Goal: Register for event/course

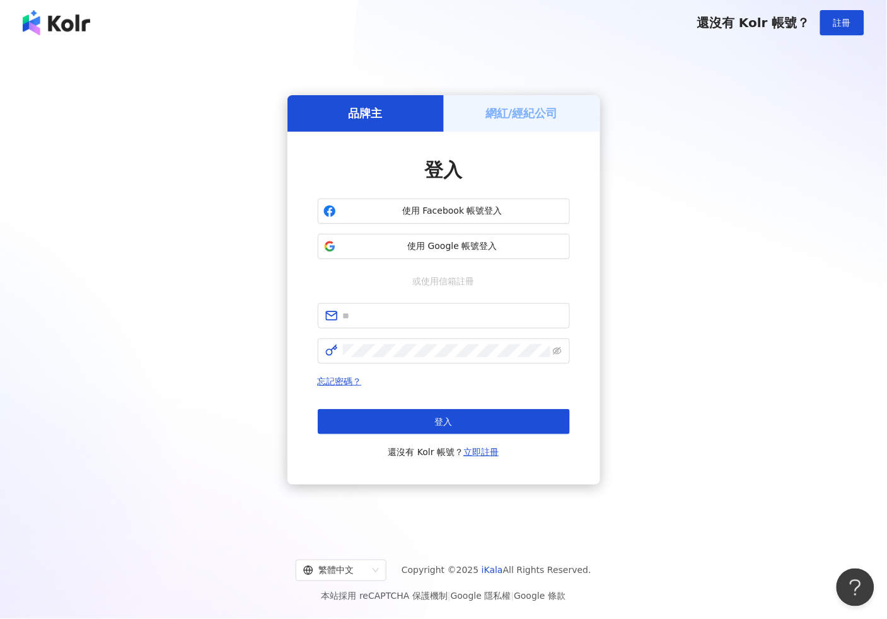
click at [424, 213] on span "使用 Facebook 帳號登入" at bounding box center [452, 211] width 223 height 13
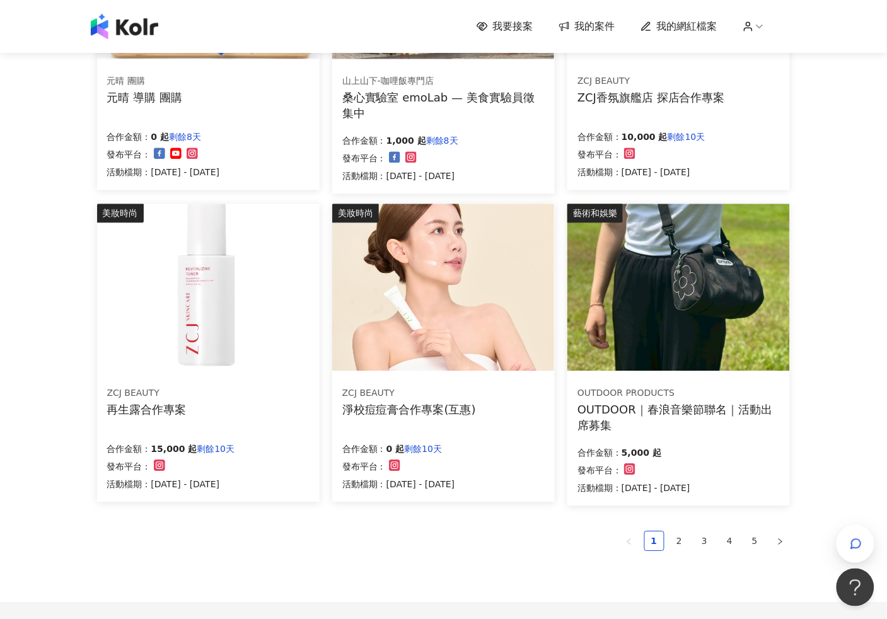
scroll to position [701, 0]
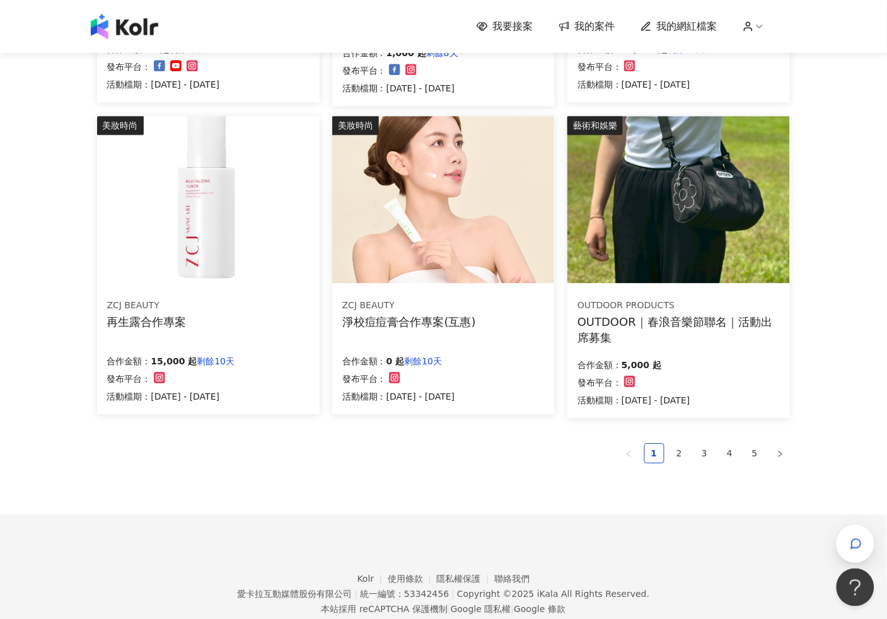
click at [299, 257] on img at bounding box center [208, 199] width 222 height 167
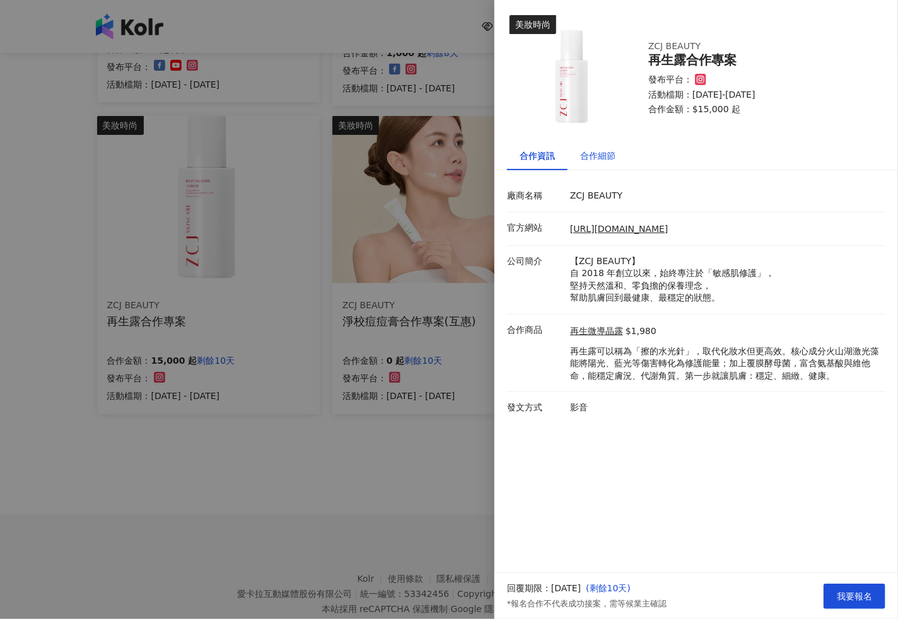
click at [599, 156] on div "合作細節" at bounding box center [597, 156] width 35 height 14
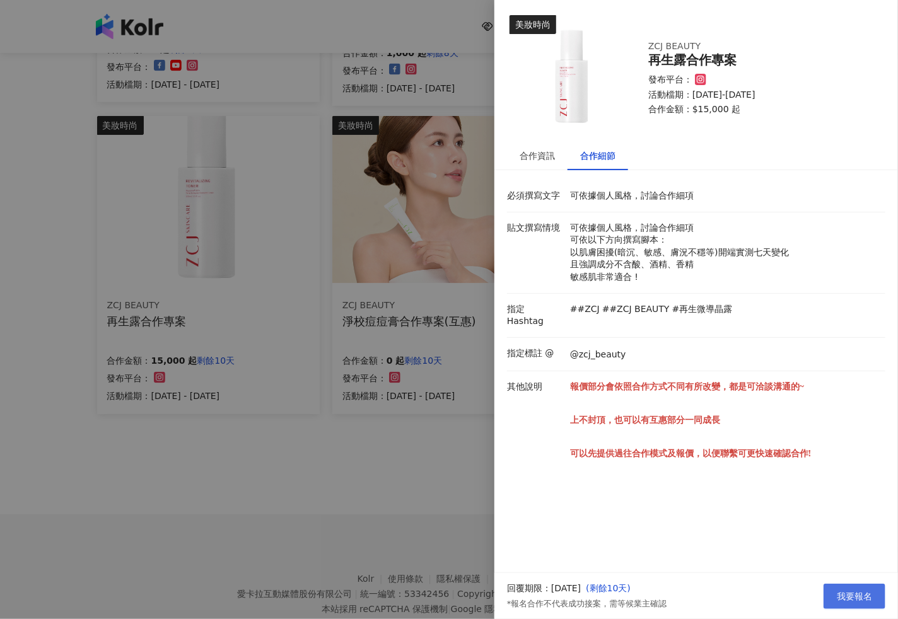
click at [875, 601] on button "我要報名" at bounding box center [855, 596] width 62 height 25
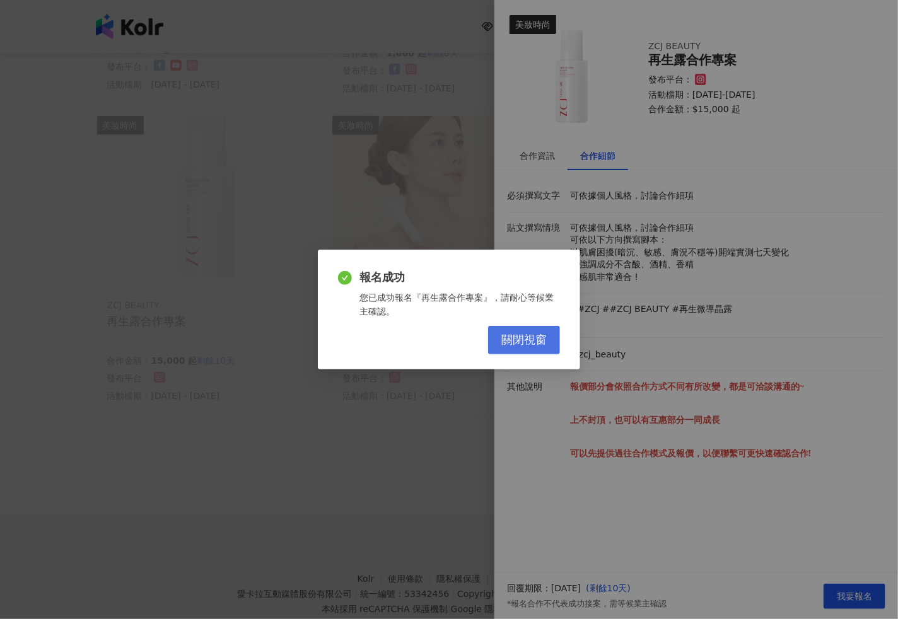
click at [506, 345] on span "關閉視窗" at bounding box center [523, 341] width 45 height 14
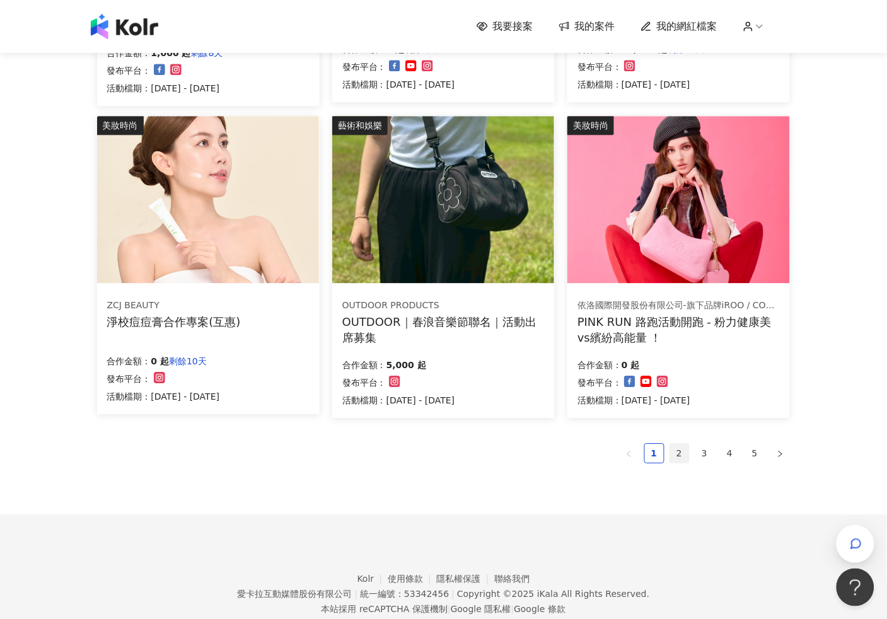
click at [679, 457] on link "2" at bounding box center [679, 453] width 19 height 19
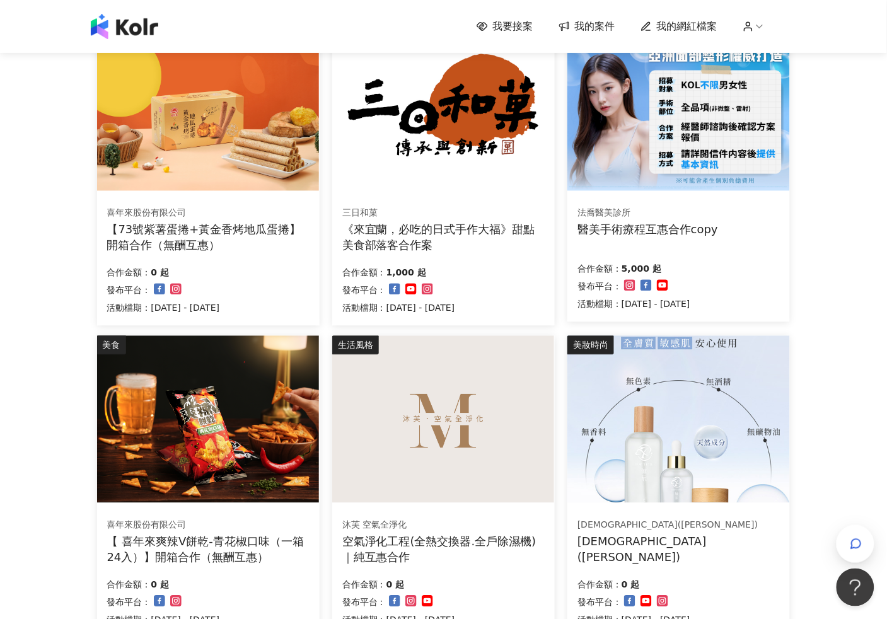
scroll to position [560, 0]
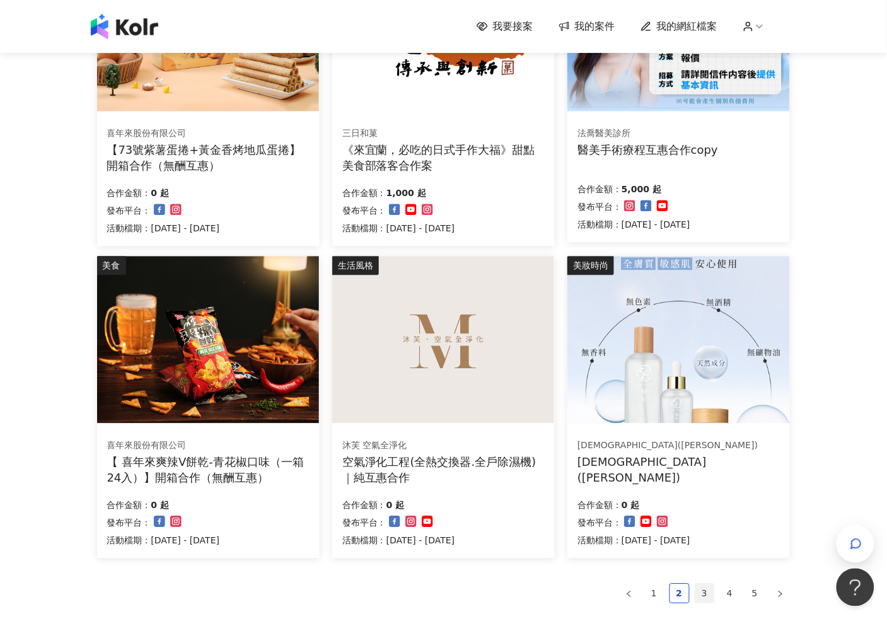
click at [708, 588] on link "3" at bounding box center [705, 594] width 19 height 19
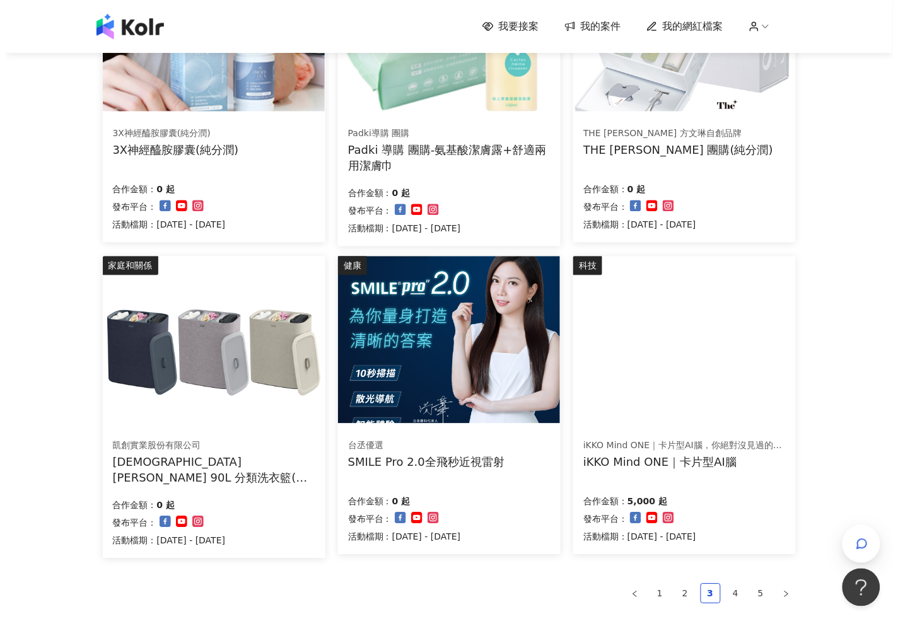
scroll to position [557, 0]
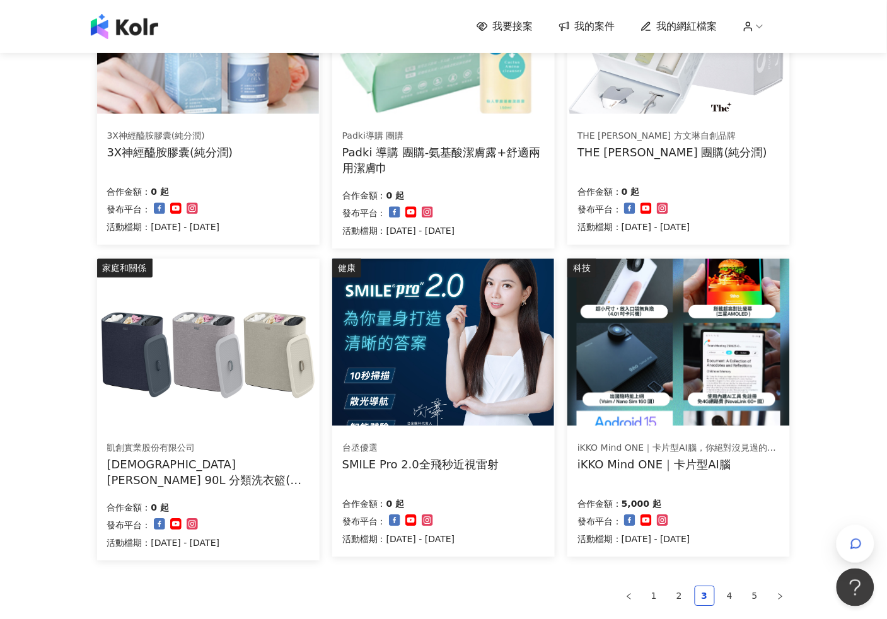
click at [266, 418] on img at bounding box center [208, 342] width 222 height 167
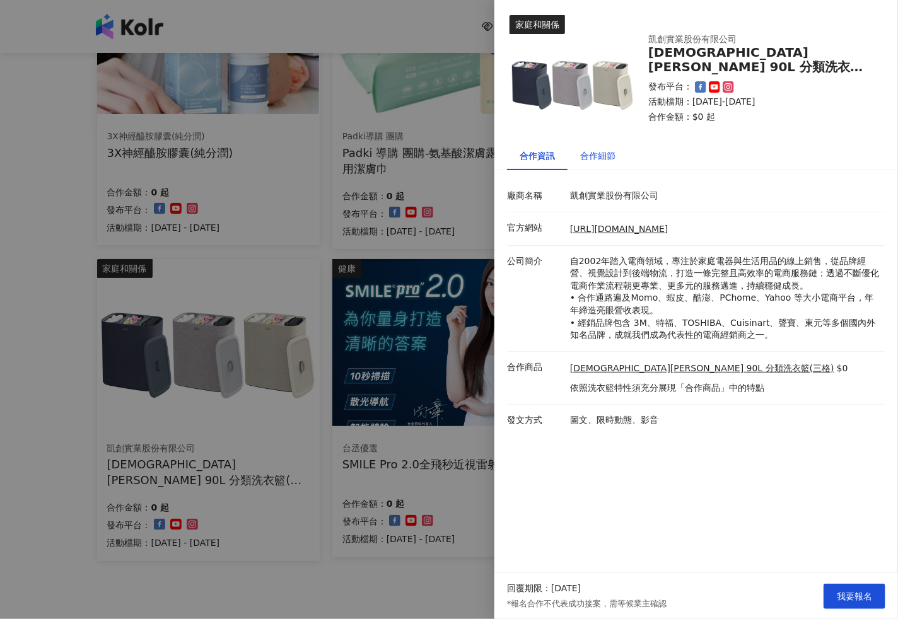
click at [604, 156] on div "合作細節" at bounding box center [597, 156] width 35 height 14
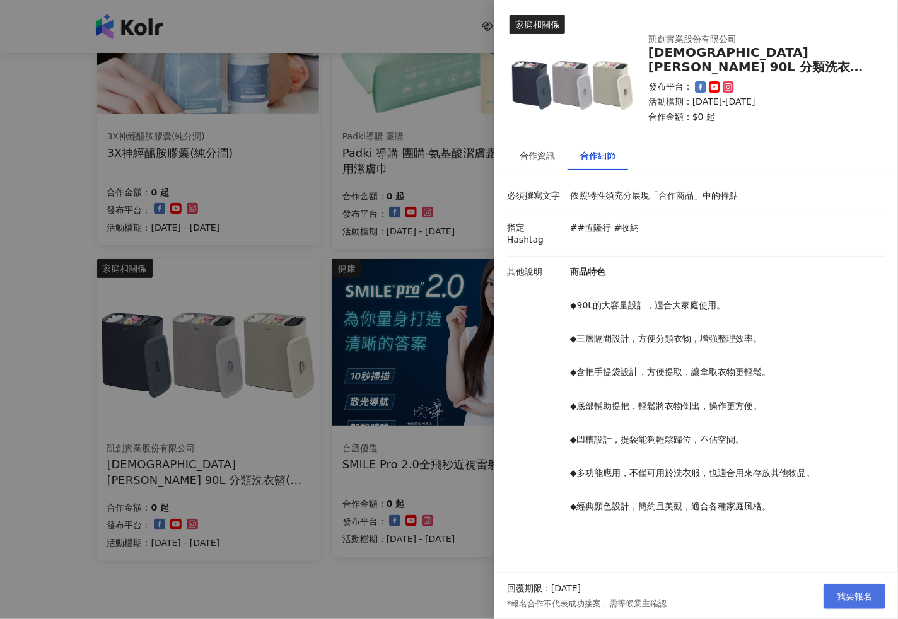
click at [853, 592] on span "我要報名" at bounding box center [854, 597] width 35 height 10
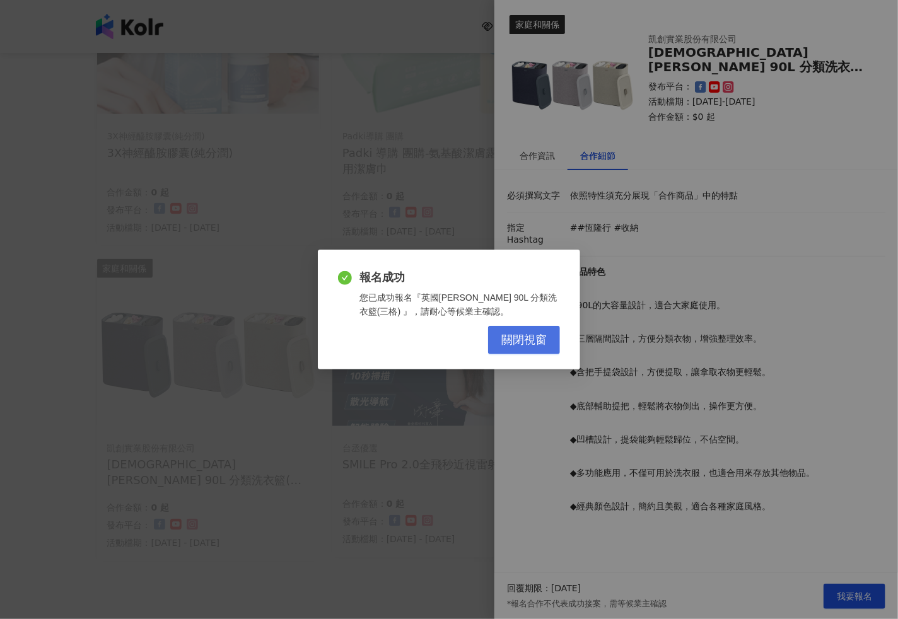
click at [530, 349] on button "關閉視窗" at bounding box center [524, 340] width 72 height 28
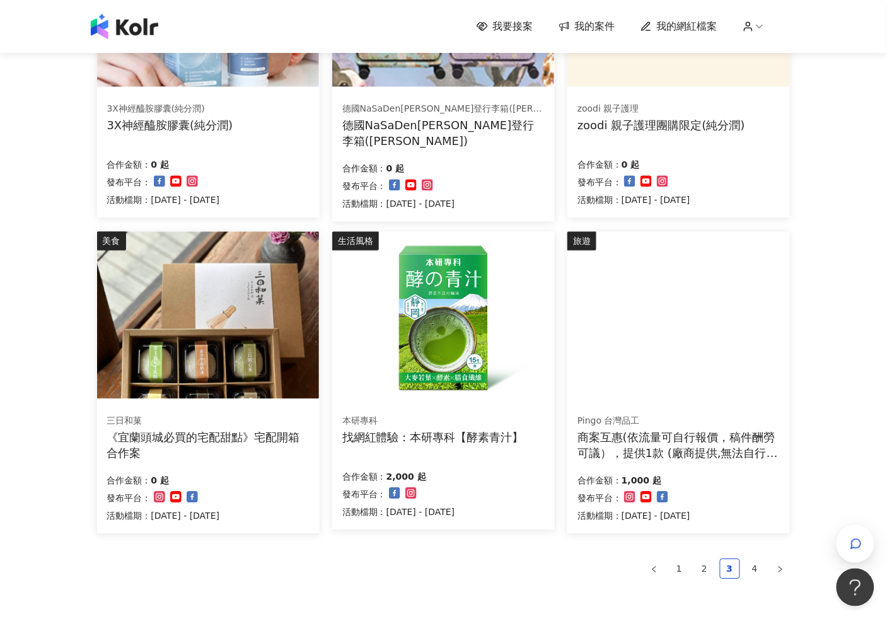
scroll to position [730, 0]
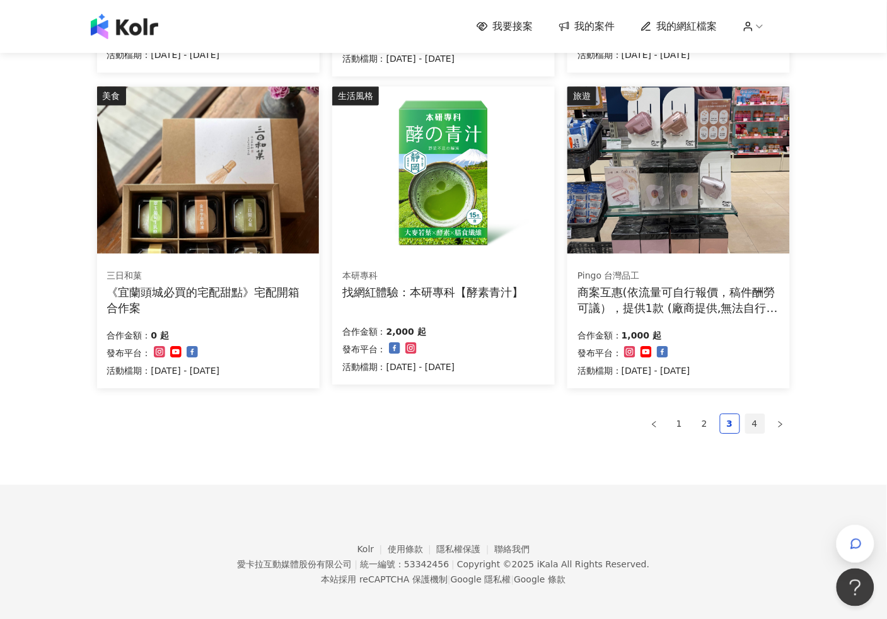
click at [752, 421] on link "4" at bounding box center [755, 423] width 19 height 19
